Goal: Information Seeking & Learning: Learn about a topic

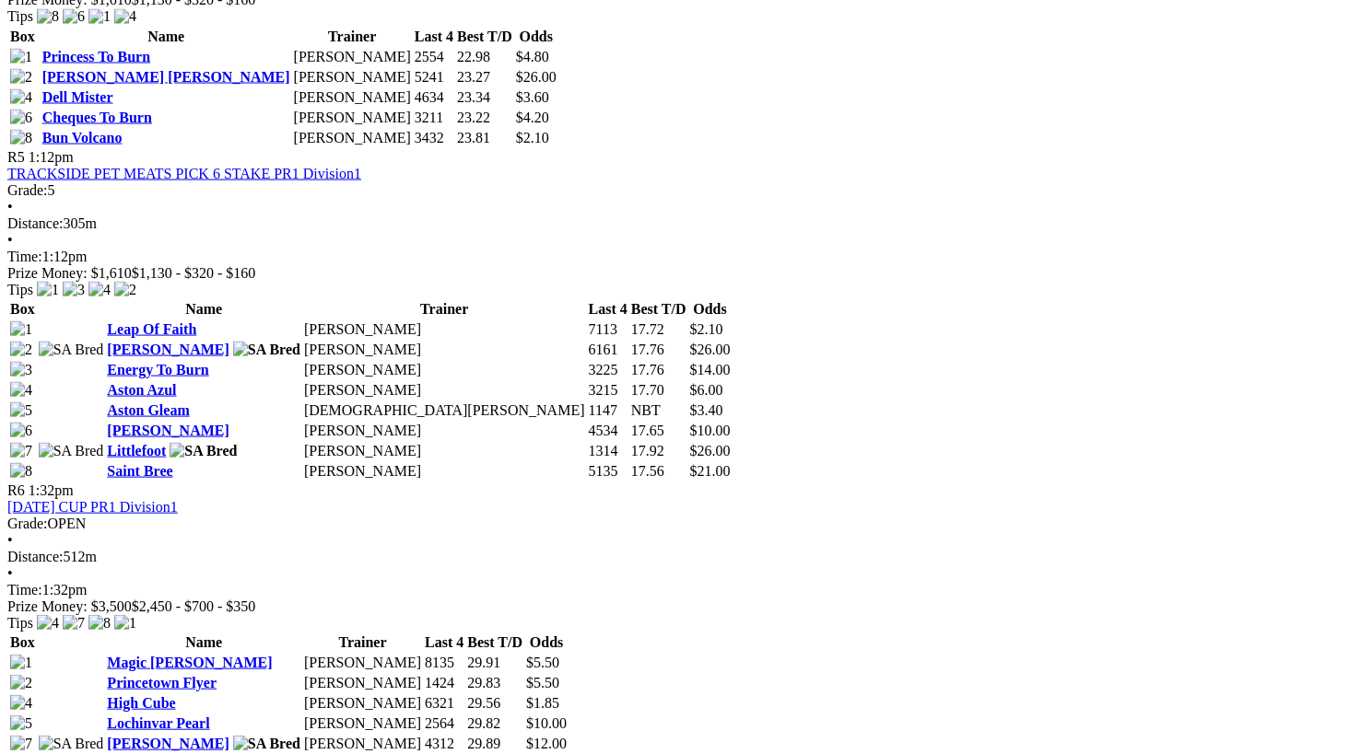
scroll to position [2030, 0]
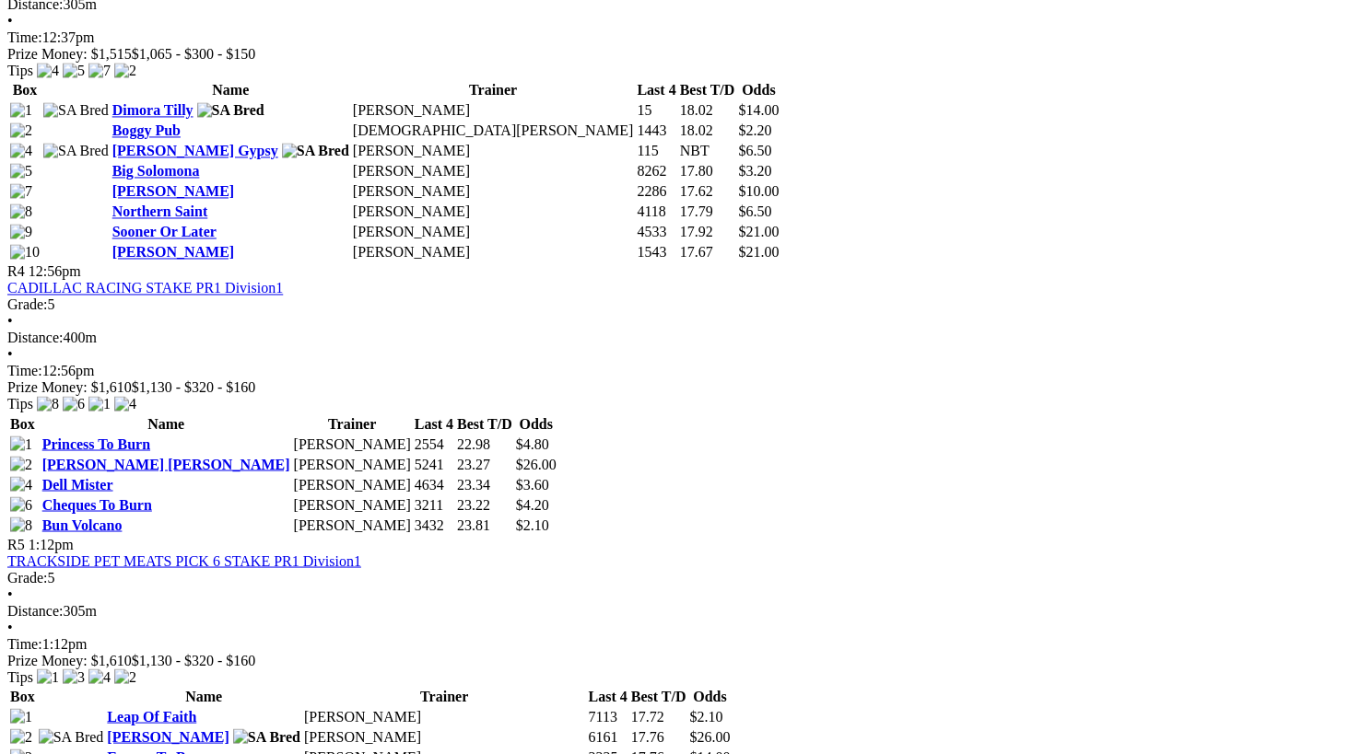
scroll to position [1636, 0]
